Goal: Check status: Check status

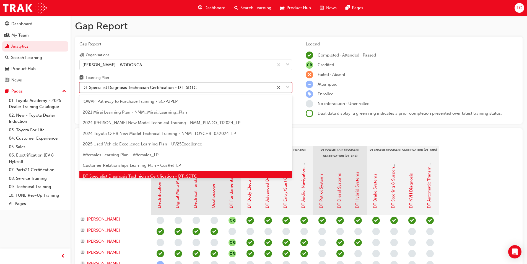
click at [161, 88] on div "DT Specialist Diagnosis Technician Certification - DT_SDTC" at bounding box center [139, 87] width 114 height 6
click at [83, 88] on input "Learning Plan option DT Specialist Diagnosis Technician Certification - DT_SDTC…" at bounding box center [82, 87] width 1 height 5
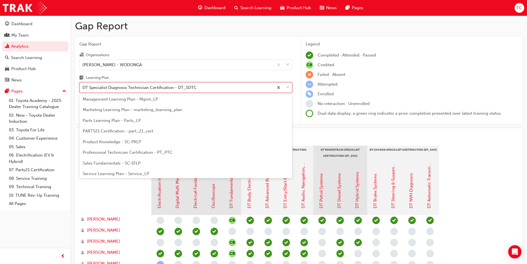
scroll to position [145, 0]
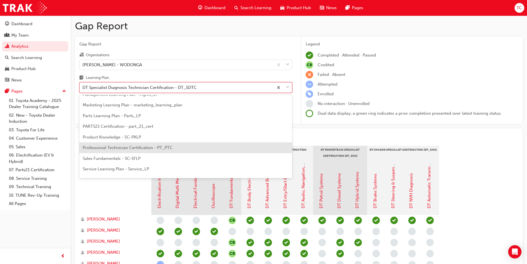
click at [161, 147] on span "Professional Technician Certification - PT_PTC" at bounding box center [128, 147] width 90 height 5
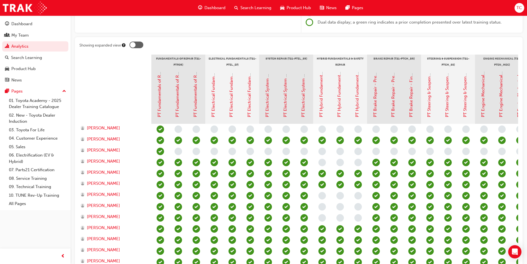
scroll to position [90, 0]
